Goal: Information Seeking & Learning: Find contact information

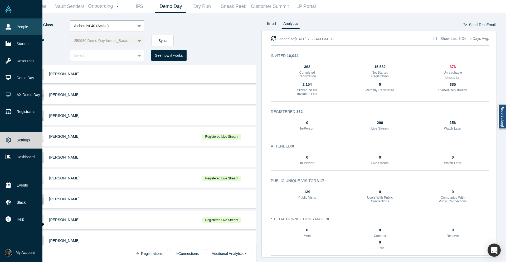
click at [17, 26] on link "People" at bounding box center [23, 26] width 46 height 17
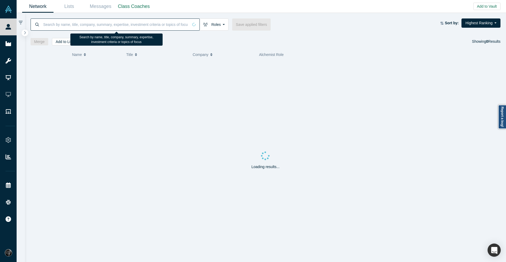
paste input "Alchemist Accelerator"
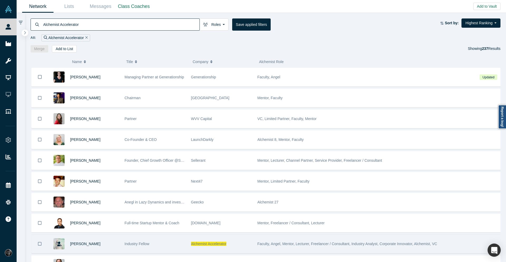
type input "Alchemist Accelerator"
click at [211, 243] on span "Alchemist Accelerator" at bounding box center [209, 244] width 36 height 4
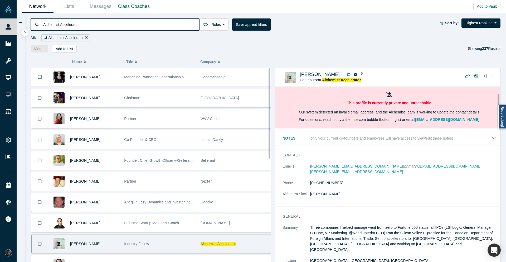
scroll to position [95, 0]
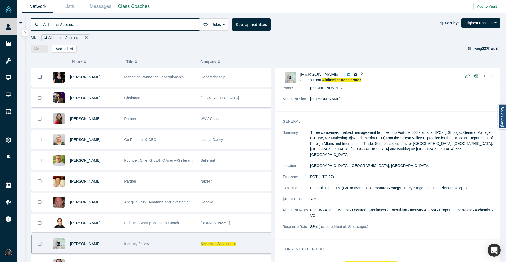
click at [374, 261] on span "Alchemist Accelerator" at bounding box center [370, 263] width 51 height 5
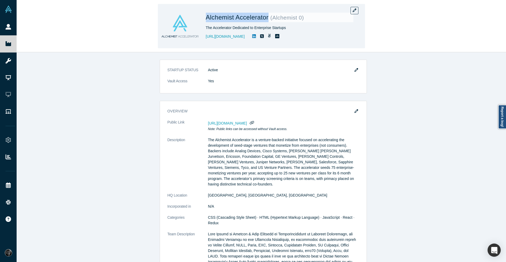
drag, startPoint x: 268, startPoint y: 17, endPoint x: 206, endPoint y: 17, distance: 62.0
click at [206, 17] on span "Alchemist Accelerator" at bounding box center [238, 17] width 65 height 7
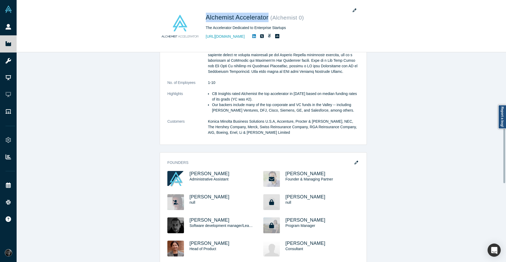
scroll to position [285, 0]
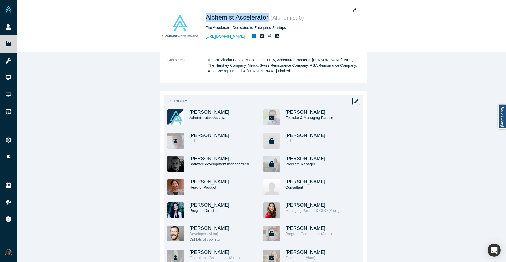
click at [294, 109] on span "[PERSON_NAME]" at bounding box center [306, 111] width 40 height 5
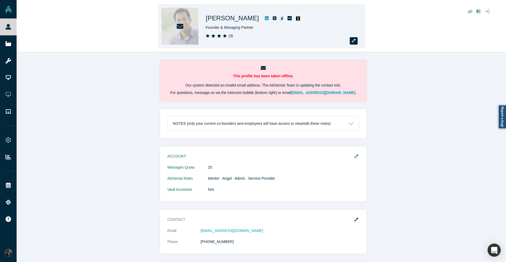
click at [352, 42] on icon "button" at bounding box center [354, 41] width 4 height 4
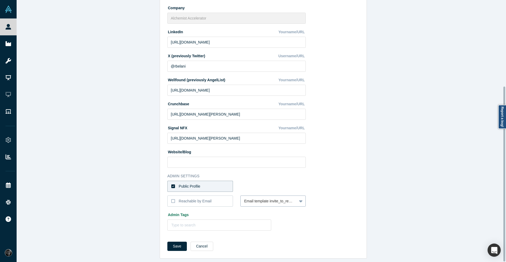
scroll to position [132, 0]
click at [297, 202] on div "Email template invite_to_register with id 115476 Unsubscribed" at bounding box center [273, 200] width 66 height 11
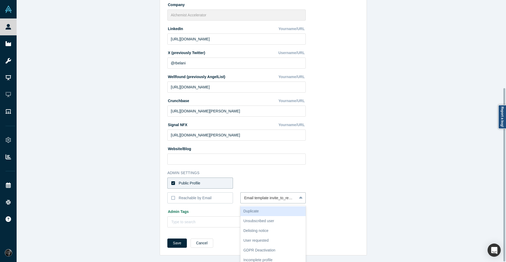
click at [299, 194] on div at bounding box center [301, 197] width 8 height 9
click at [350, 189] on div "Change Photo Zoom Save Remove Upload New" at bounding box center [335, 67] width 48 height 327
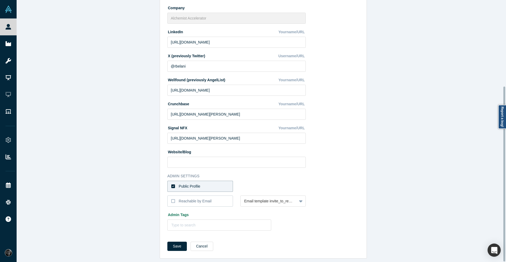
scroll to position [129, 0]
click at [420, 202] on div "Edit Profile * First Name Ravi First Name cannot contain emoticons or non-engli…" at bounding box center [264, 133] width 494 height 266
click at [172, 199] on icon at bounding box center [173, 201] width 4 height 4
click at [0, 0] on input "Reachable by Email" at bounding box center [0, 0] width 0 height 0
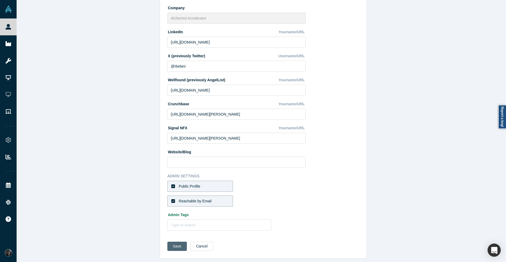
click at [177, 243] on button "Save" at bounding box center [177, 246] width 20 height 9
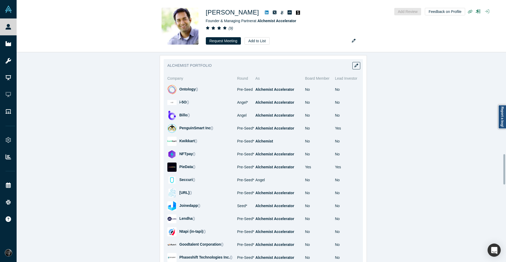
scroll to position [696, 0]
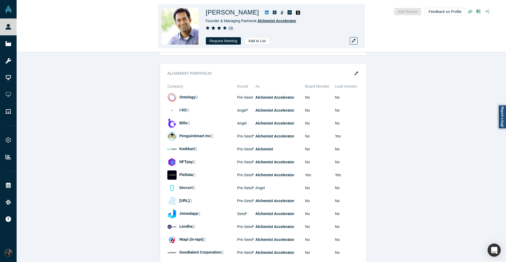
click at [285, 20] on span "Alchemist Accelerator" at bounding box center [277, 21] width 39 height 4
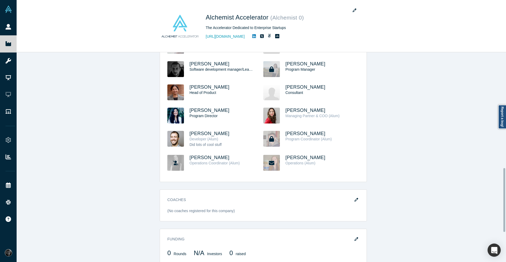
scroll to position [380, 0]
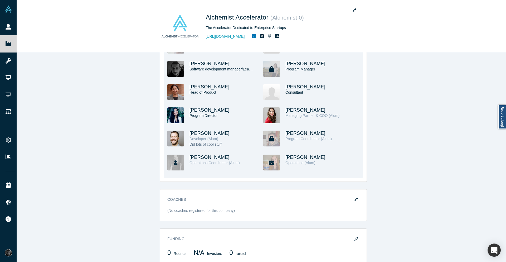
click at [204, 131] on span "Gabriel Poussif" at bounding box center [210, 133] width 40 height 5
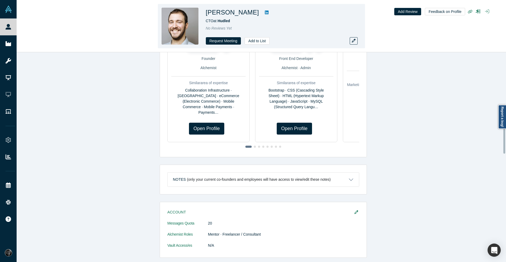
scroll to position [289, 0]
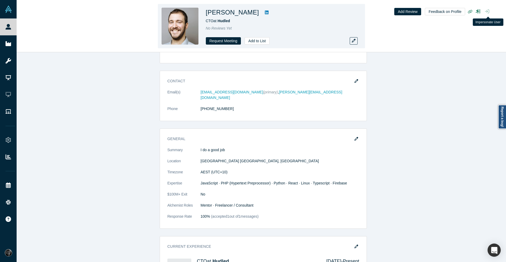
click at [489, 12] on icon "button" at bounding box center [487, 11] width 4 height 4
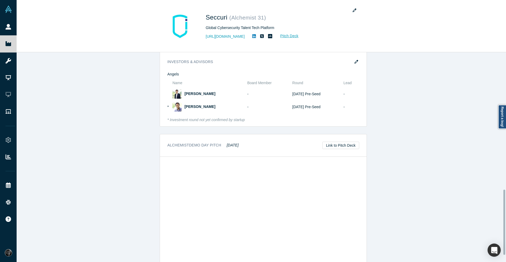
scroll to position [462, 0]
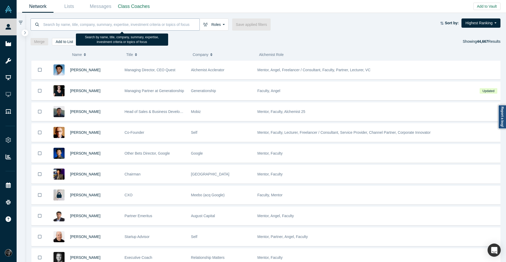
click at [144, 23] on input at bounding box center [121, 24] width 157 height 12
paste input "Alchemist Acclerator"
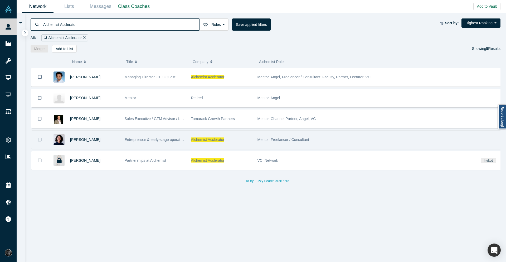
type input "Alchemist Acclerator"
click at [105, 142] on div "Anne-Sophie Reinckens" at bounding box center [94, 140] width 49 height 18
